Goal: Task Accomplishment & Management: Complete application form

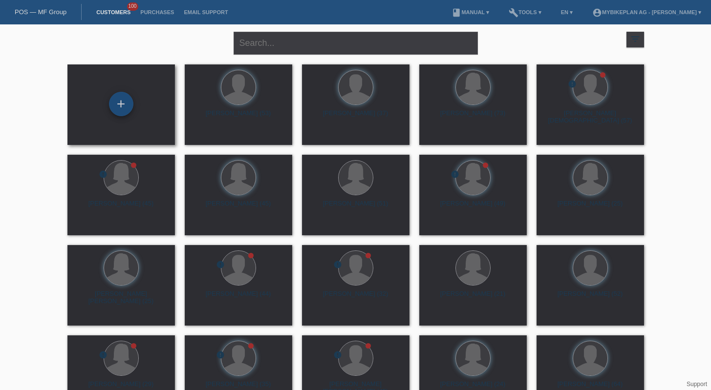
click at [113, 100] on div "+" at bounding box center [121, 104] width 24 height 24
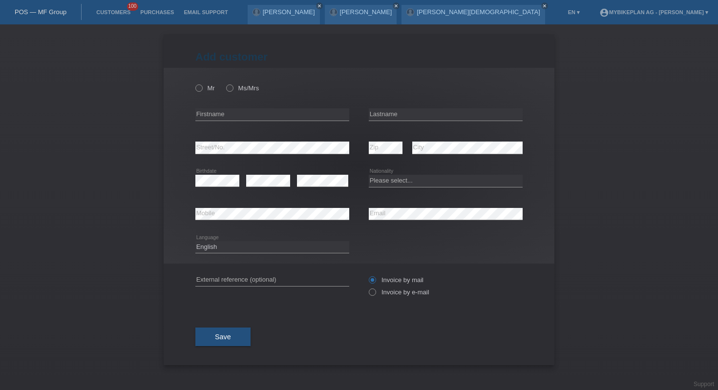
click at [286, 155] on div "error Street/No." at bounding box center [272, 147] width 154 height 33
click at [247, 115] on input "text" at bounding box center [272, 114] width 154 height 12
paste input "Snjezana"
type input "Snjezana"
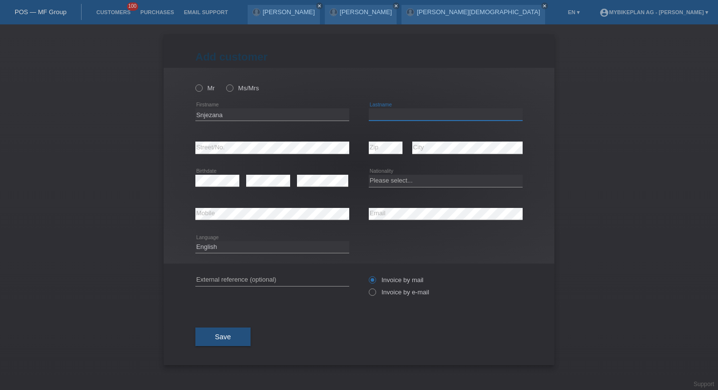
click at [389, 115] on input "text" at bounding box center [446, 114] width 154 height 12
paste input "Pezeta Brodar"
type input "Pezeta Brodar"
click at [413, 184] on select "Please select... Switzerland Austria Germany Liechtenstein ------------ Afghani…" at bounding box center [446, 181] width 154 height 12
select select "CH"
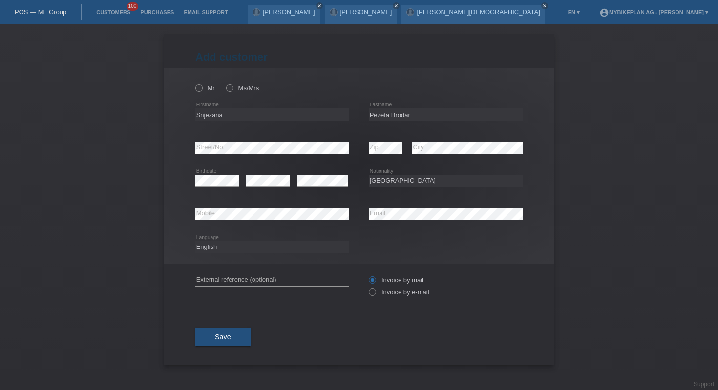
click at [285, 221] on div "error Mobile" at bounding box center [272, 214] width 154 height 33
click at [330, 283] on input "text" at bounding box center [272, 280] width 154 height 12
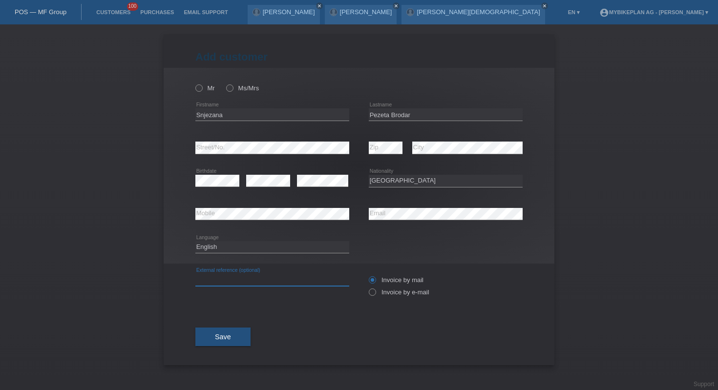
paste input "44433081437"
type input "44433081437"
click at [381, 296] on label "Invoice by e-mail" at bounding box center [399, 292] width 61 height 7
click at [375, 297] on input "Invoice by e-mail" at bounding box center [372, 295] width 6 height 12
radio input "true"
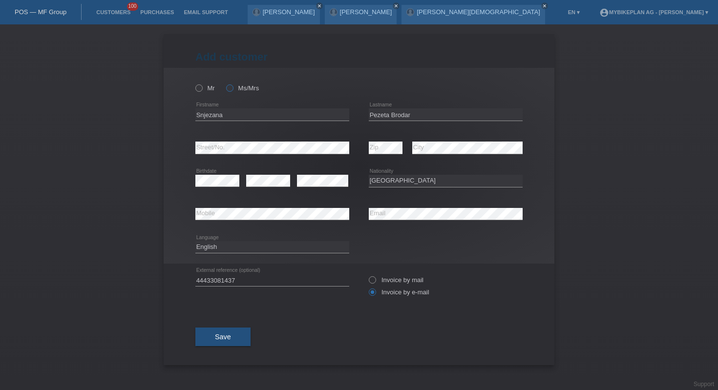
click at [225, 83] on icon at bounding box center [225, 83] width 0 height 0
click at [228, 89] on input "Ms/Mrs" at bounding box center [229, 88] width 6 height 6
radio input "true"
click at [228, 340] on span "Save" at bounding box center [223, 337] width 16 height 8
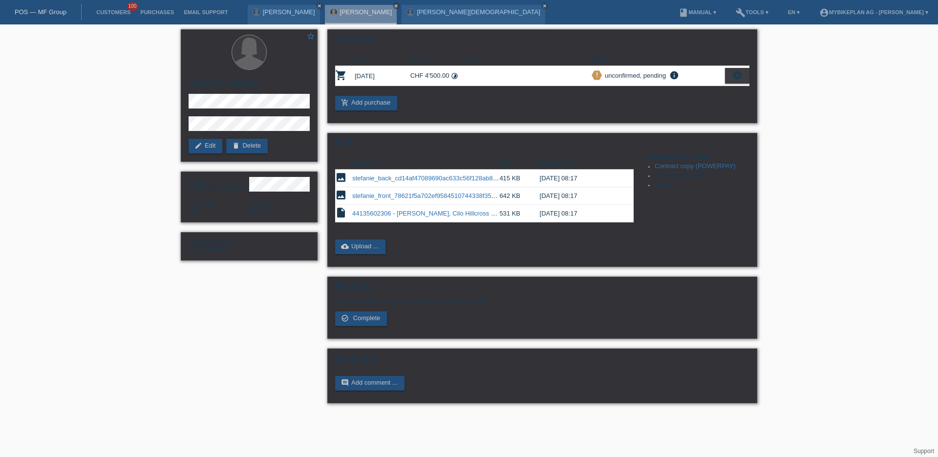
click at [38, 9] on link "POS — MF Group" at bounding box center [41, 11] width 52 height 7
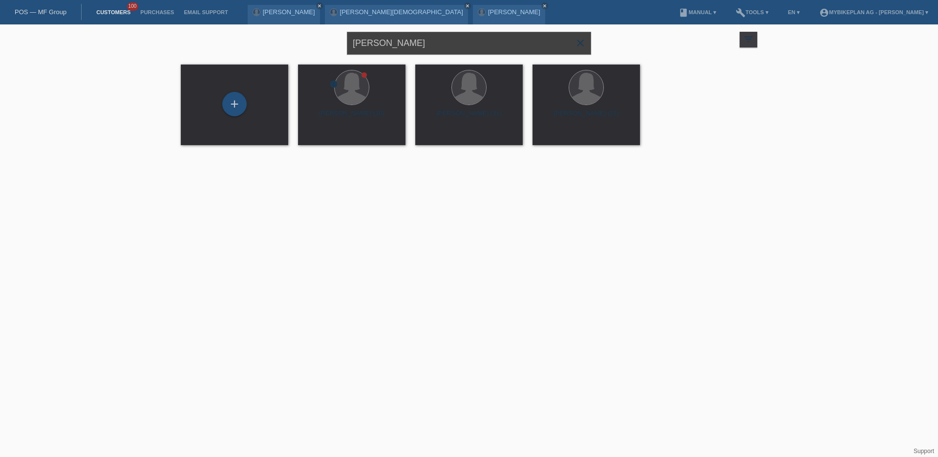
click at [405, 42] on input "[PERSON_NAME]" at bounding box center [469, 43] width 244 height 23
paste input "njezana Pezeta Brodar"
type input "[PERSON_NAME]"
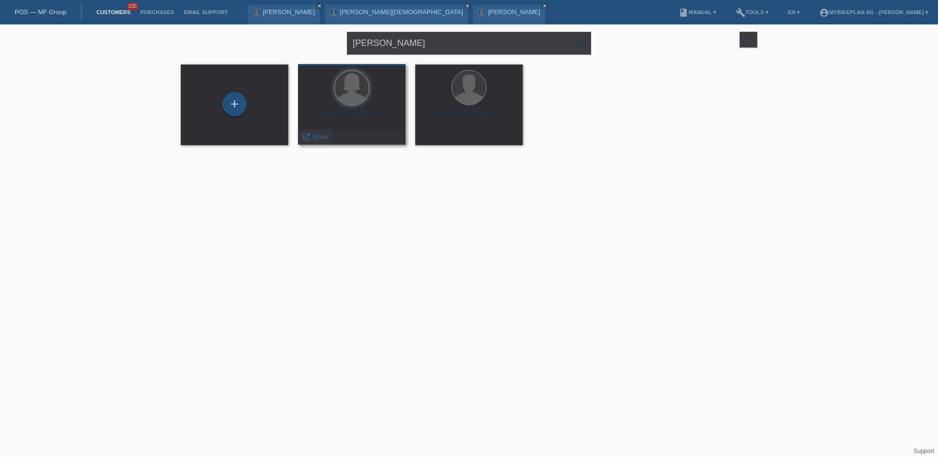
click at [318, 136] on span "Show" at bounding box center [321, 136] width 16 height 7
